Goal: Task Accomplishment & Management: Use online tool/utility

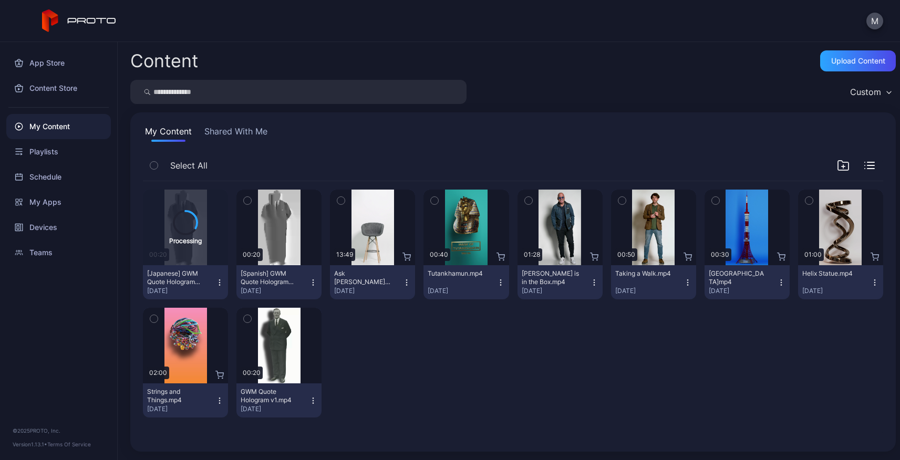
click at [554, 341] on div "Processing 00:20 [Japanese] GWM Quote Hologram v1.mp4 [DATE] Preview 00:20 [Spa…" at bounding box center [513, 303] width 741 height 245
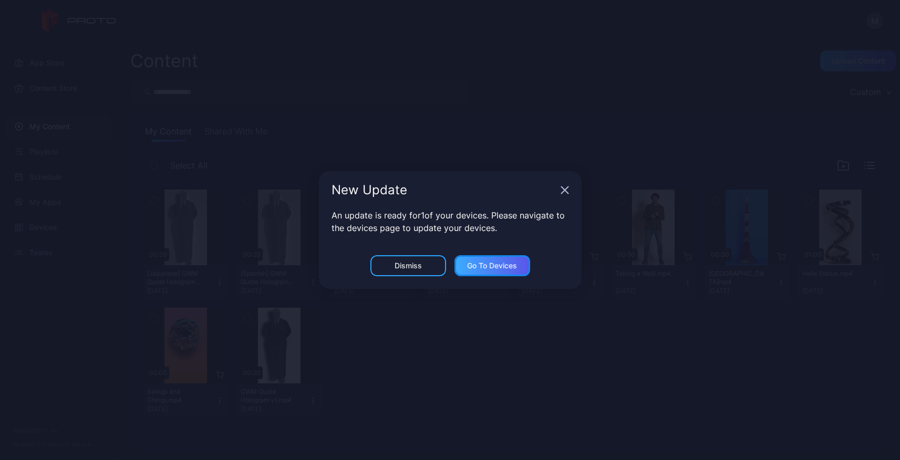
click at [508, 267] on div "Go to devices" at bounding box center [492, 266] width 50 height 8
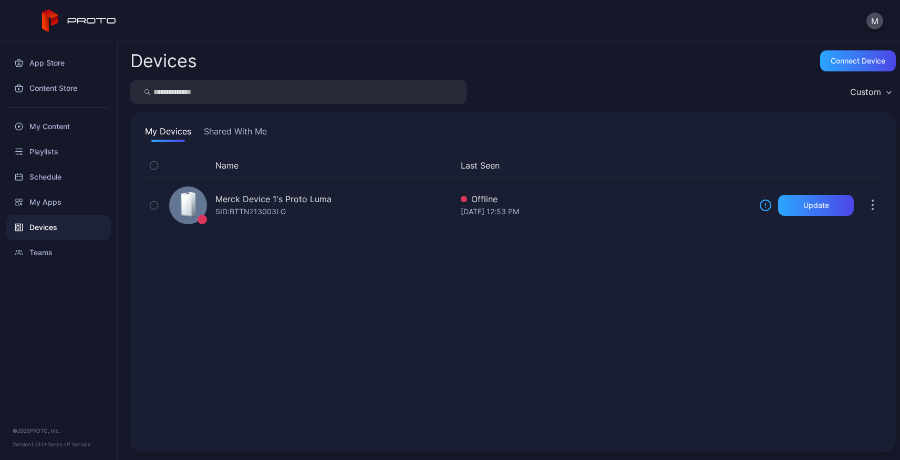
click at [594, 88] on div "Custom" at bounding box center [513, 92] width 766 height 24
click at [46, 121] on div "My Content" at bounding box center [58, 126] width 105 height 25
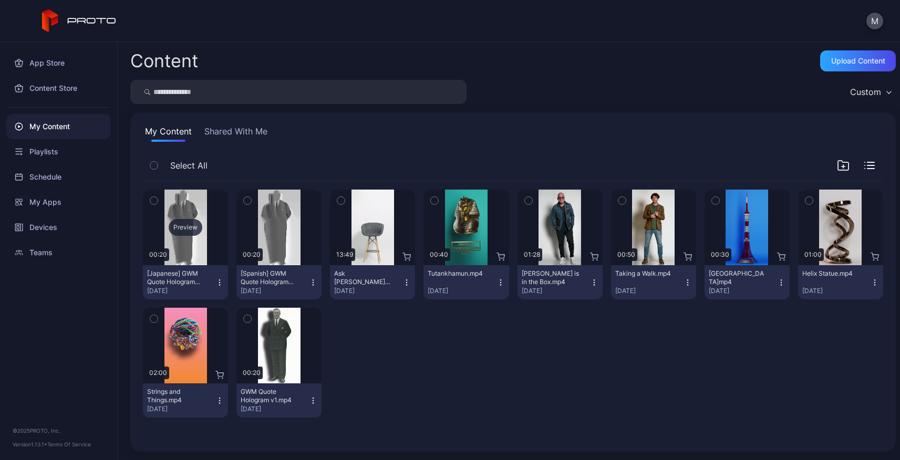
click at [182, 225] on div "Preview" at bounding box center [186, 227] width 34 height 17
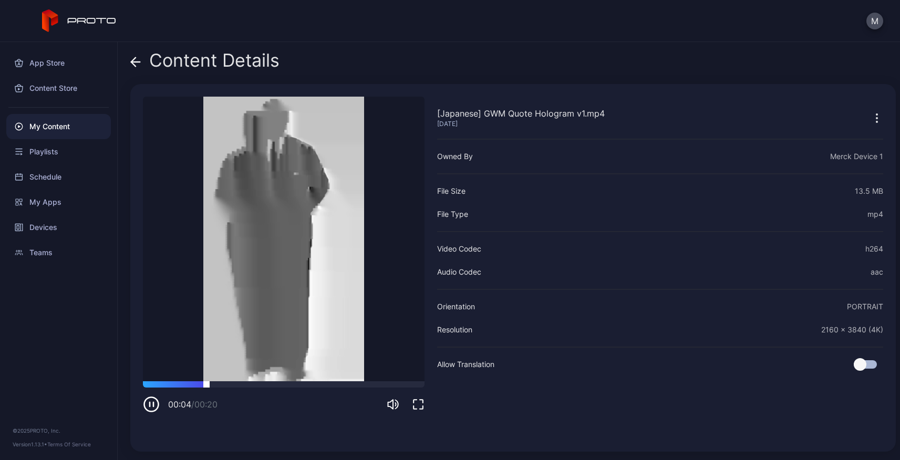
click at [144, 385] on div at bounding box center [284, 385] width 282 height 6
click at [137, 64] on icon at bounding box center [135, 62] width 11 height 11
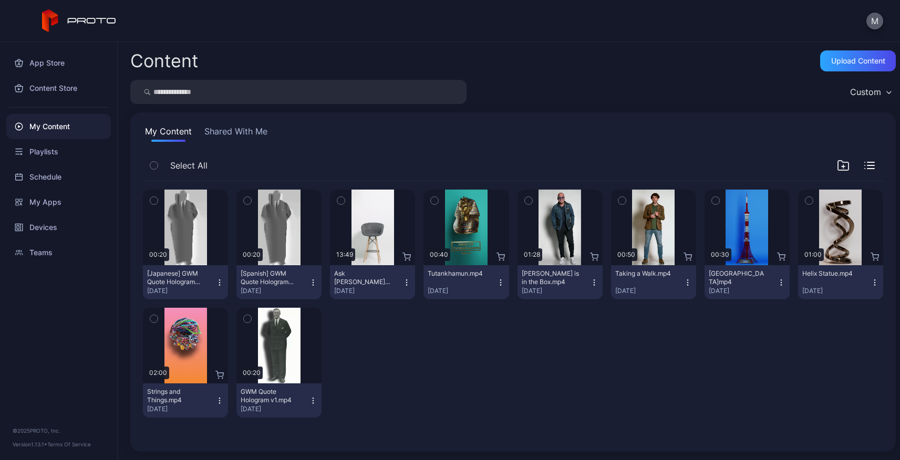
click at [876, 27] on button "M" at bounding box center [875, 21] width 17 height 17
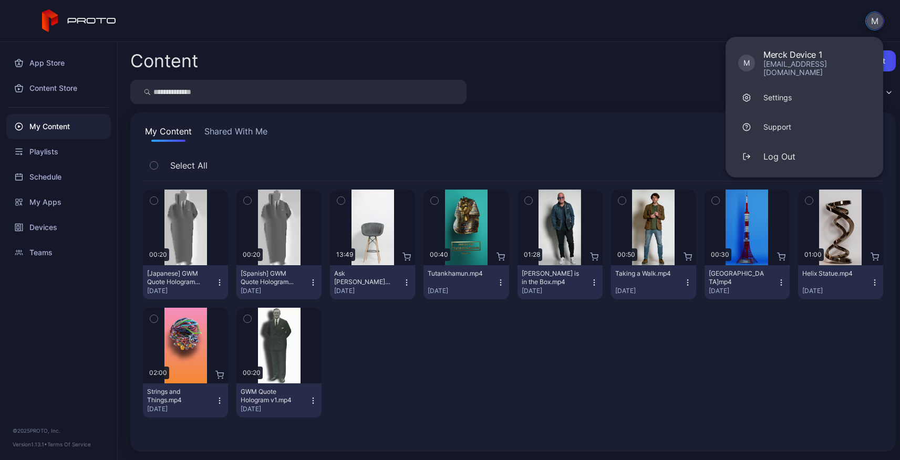
click at [876, 27] on button "M" at bounding box center [875, 21] width 19 height 19
